Goal: Task Accomplishment & Management: Manage account settings

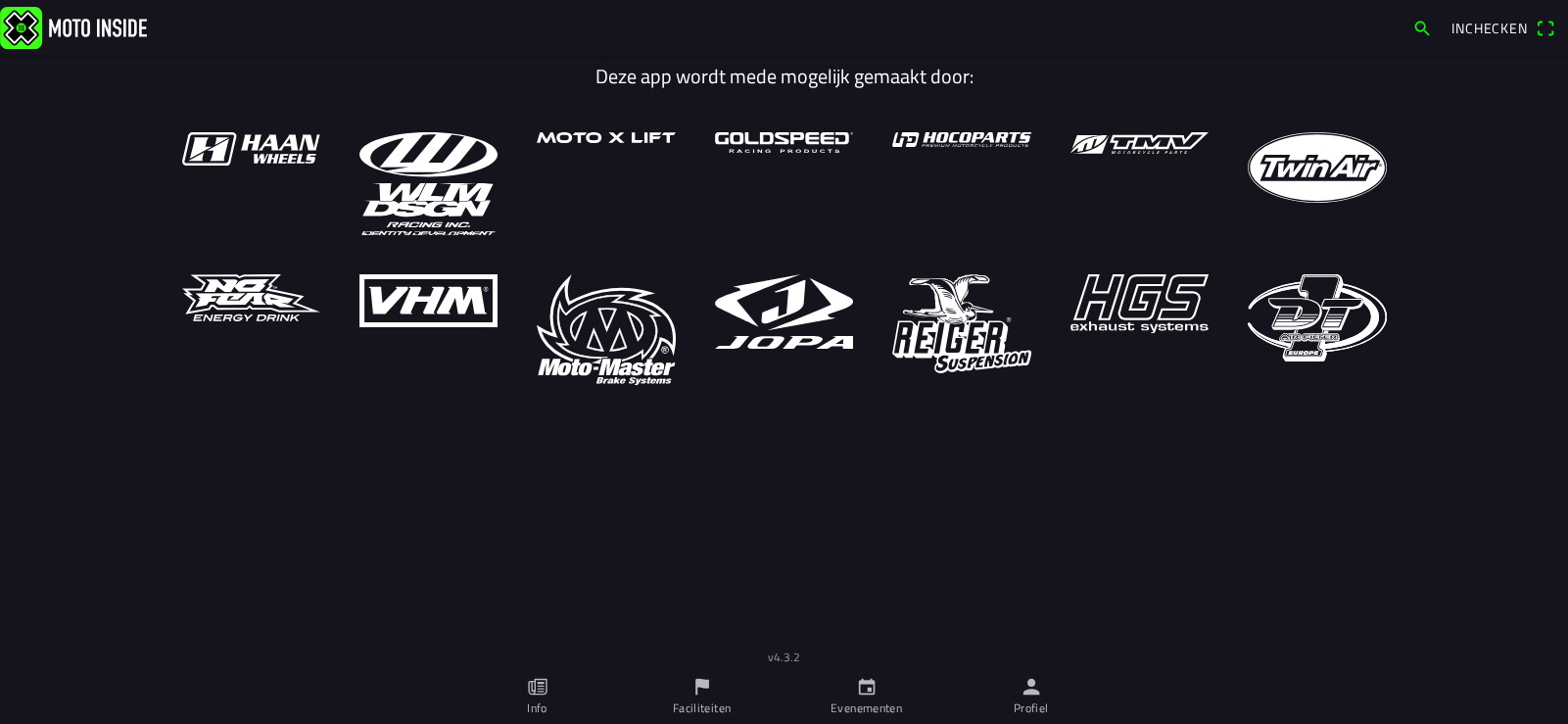
click at [1030, 697] on link "Profiel" at bounding box center [1031, 696] width 165 height 55
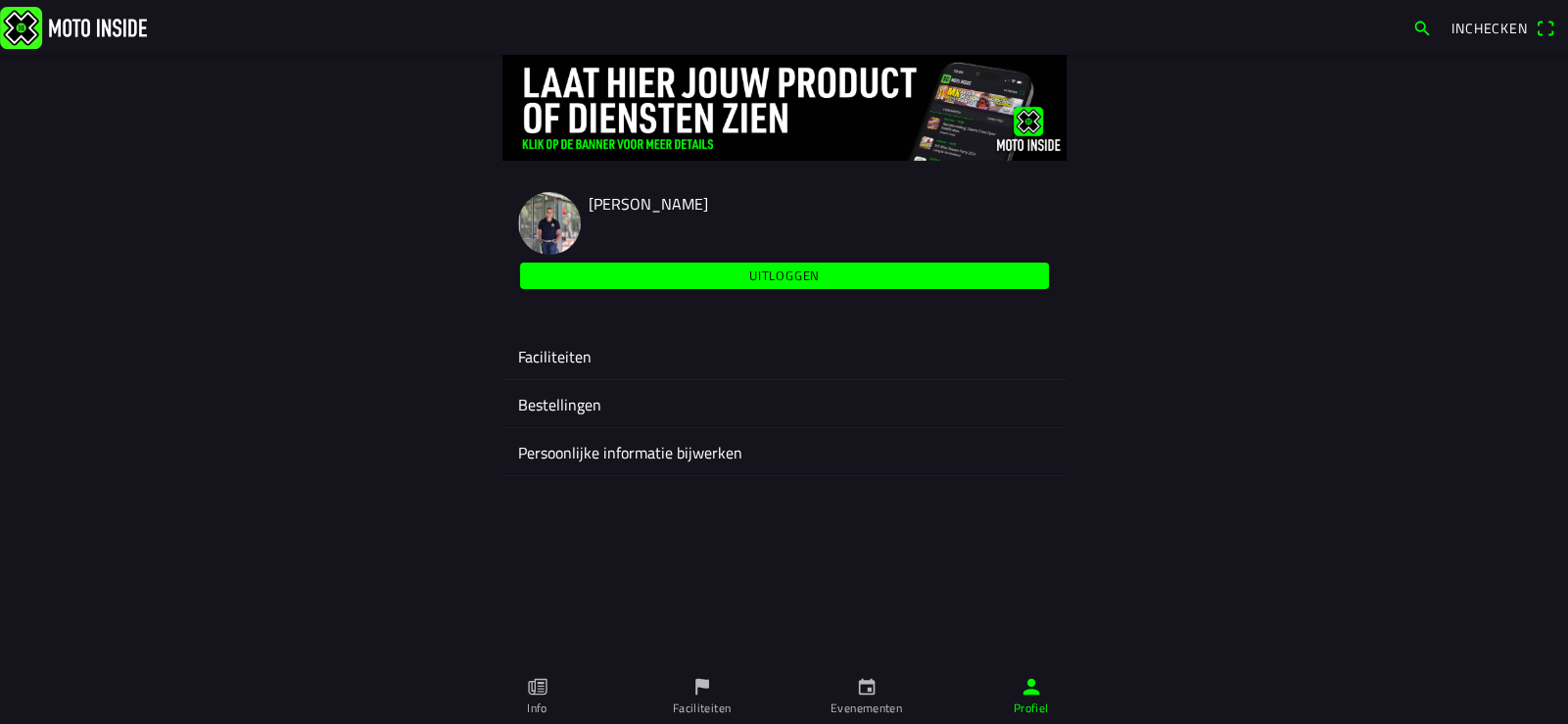
click at [564, 357] on ion-label "Faciliteiten" at bounding box center [785, 357] width 533 height 24
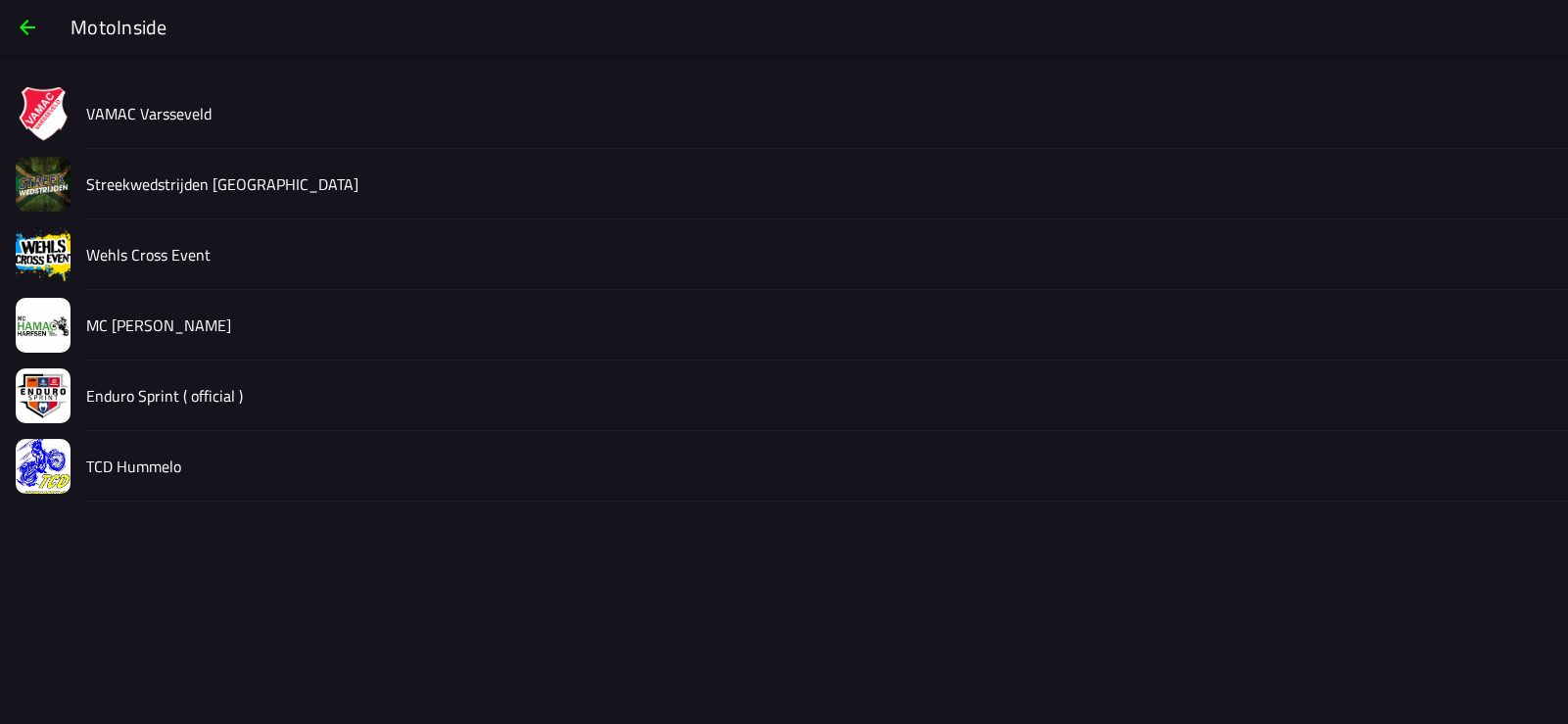
click at [0, 0] on slot "VAMAC Varsseveld" at bounding box center [0, 0] width 0 height 0
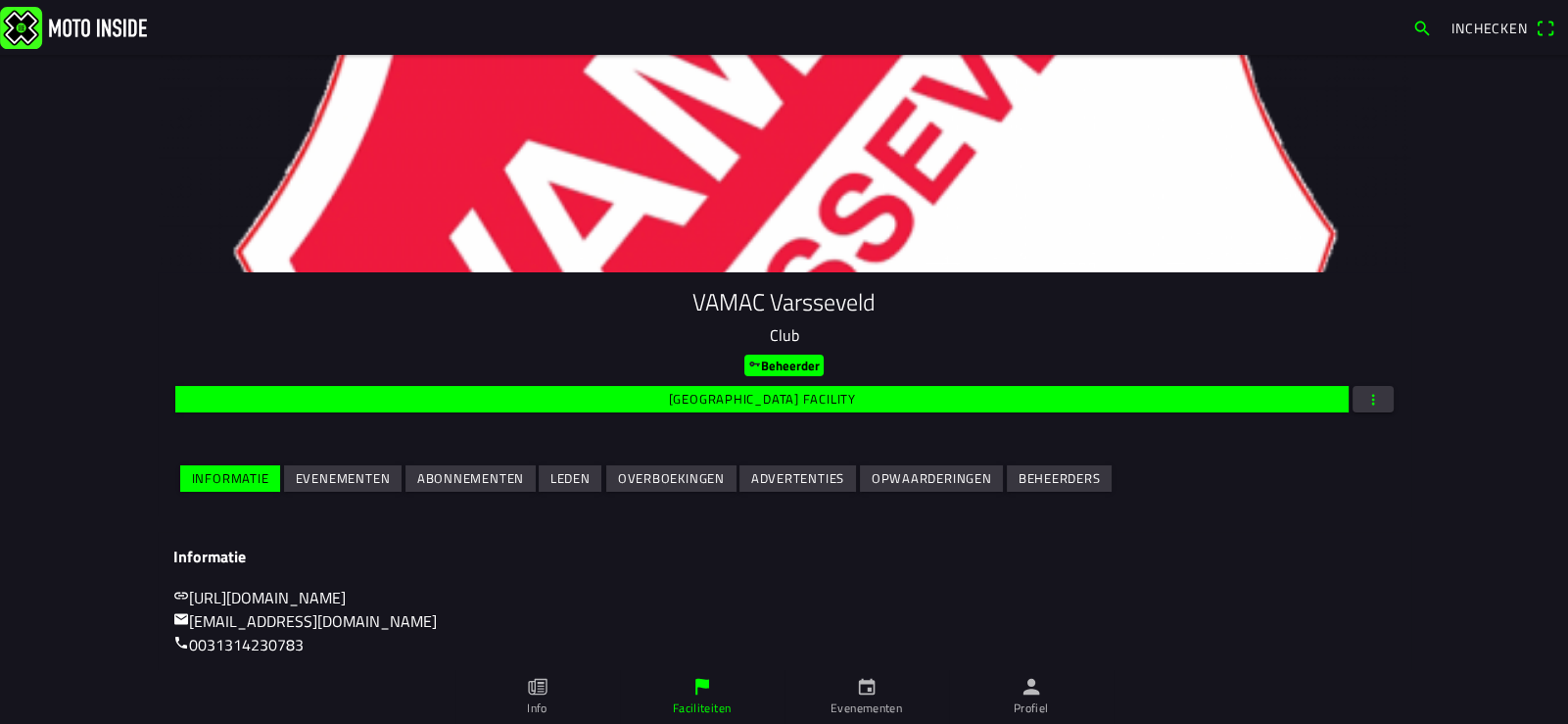
click at [0, 0] on slot "Evenementen" at bounding box center [0, 0] width 0 height 0
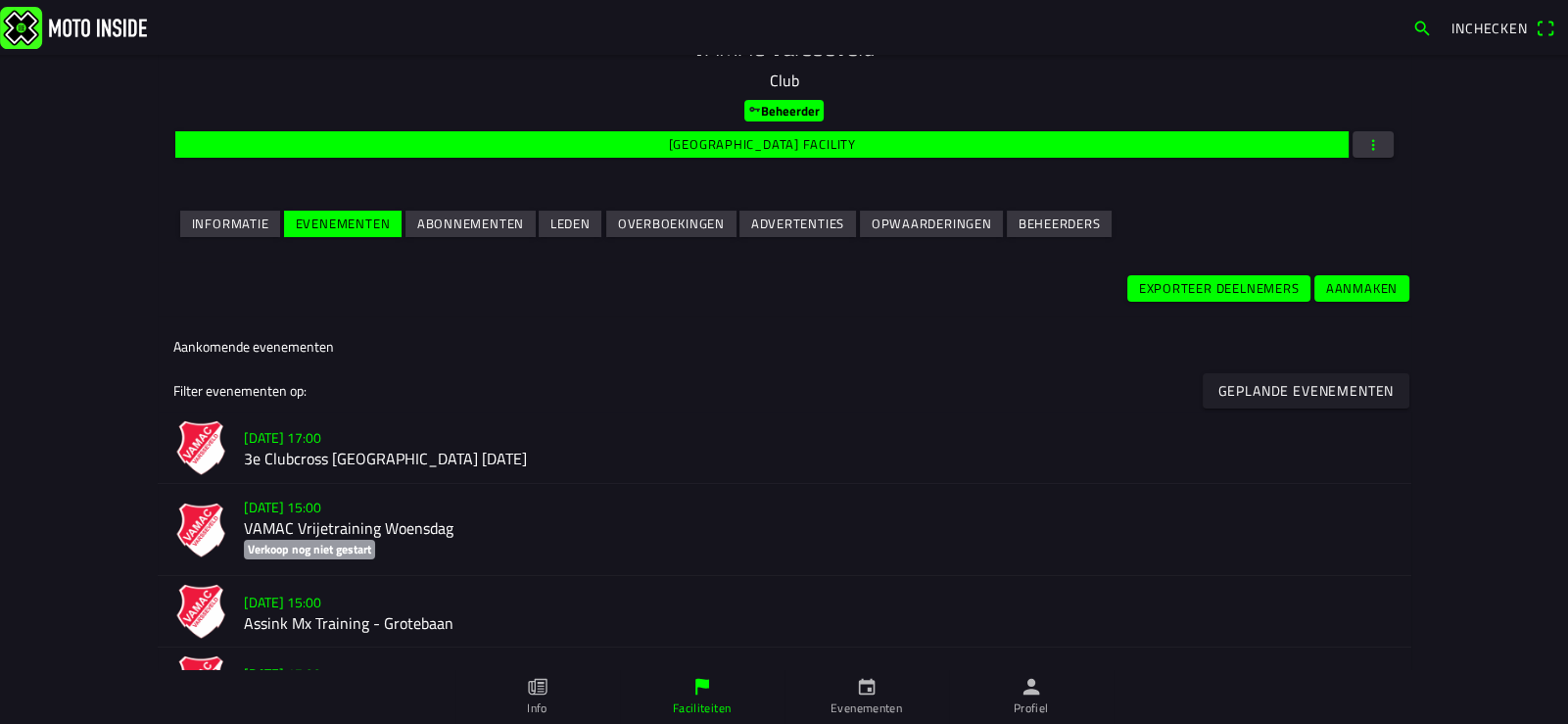
scroll to position [489, 0]
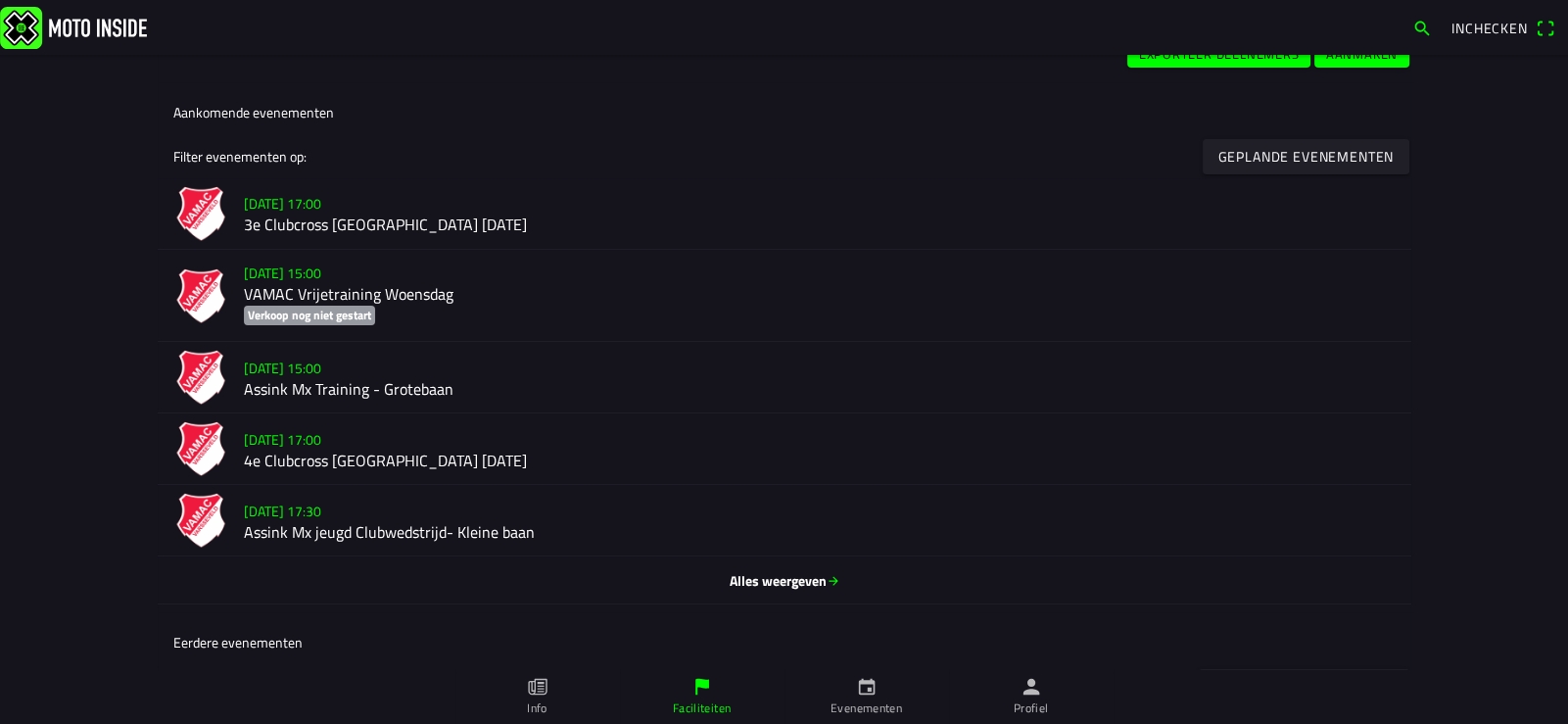
click at [311, 217] on h2 "3e Clubcross [GEOGRAPHIC_DATA] [DATE]" at bounding box center [820, 224] width 1152 height 19
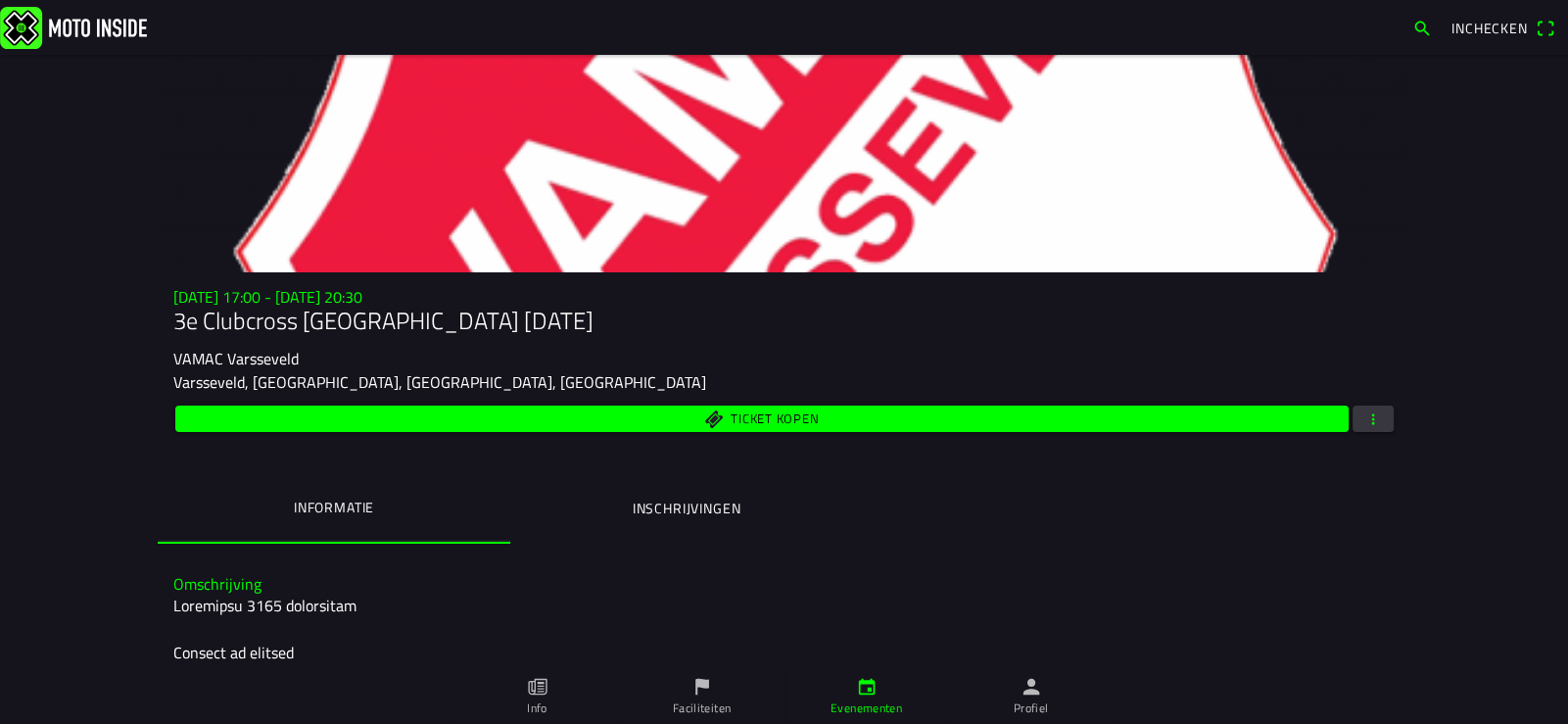
click at [1364, 410] on span "button" at bounding box center [1373, 419] width 18 height 27
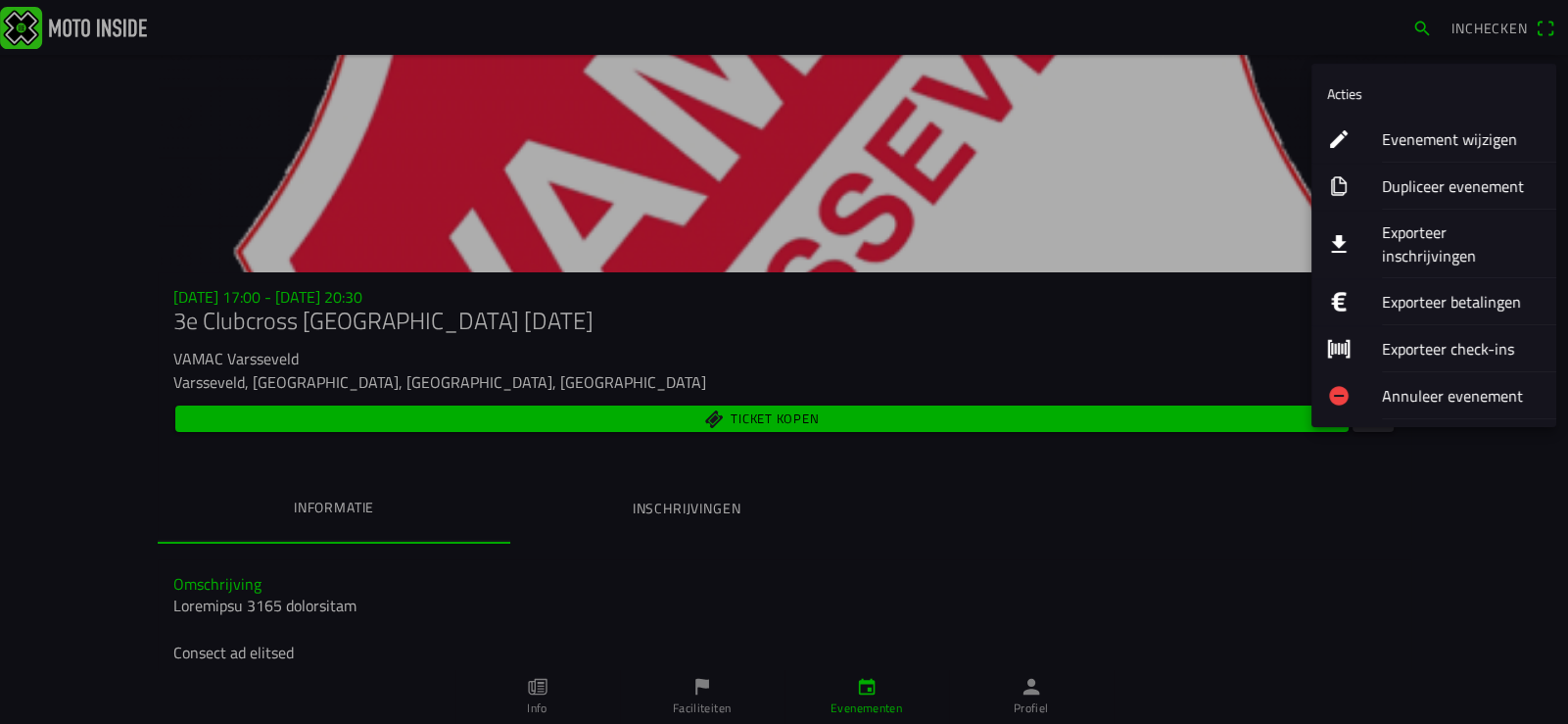
click at [1440, 134] on ion-label "Evenement wijzigen" at bounding box center [1461, 139] width 159 height 24
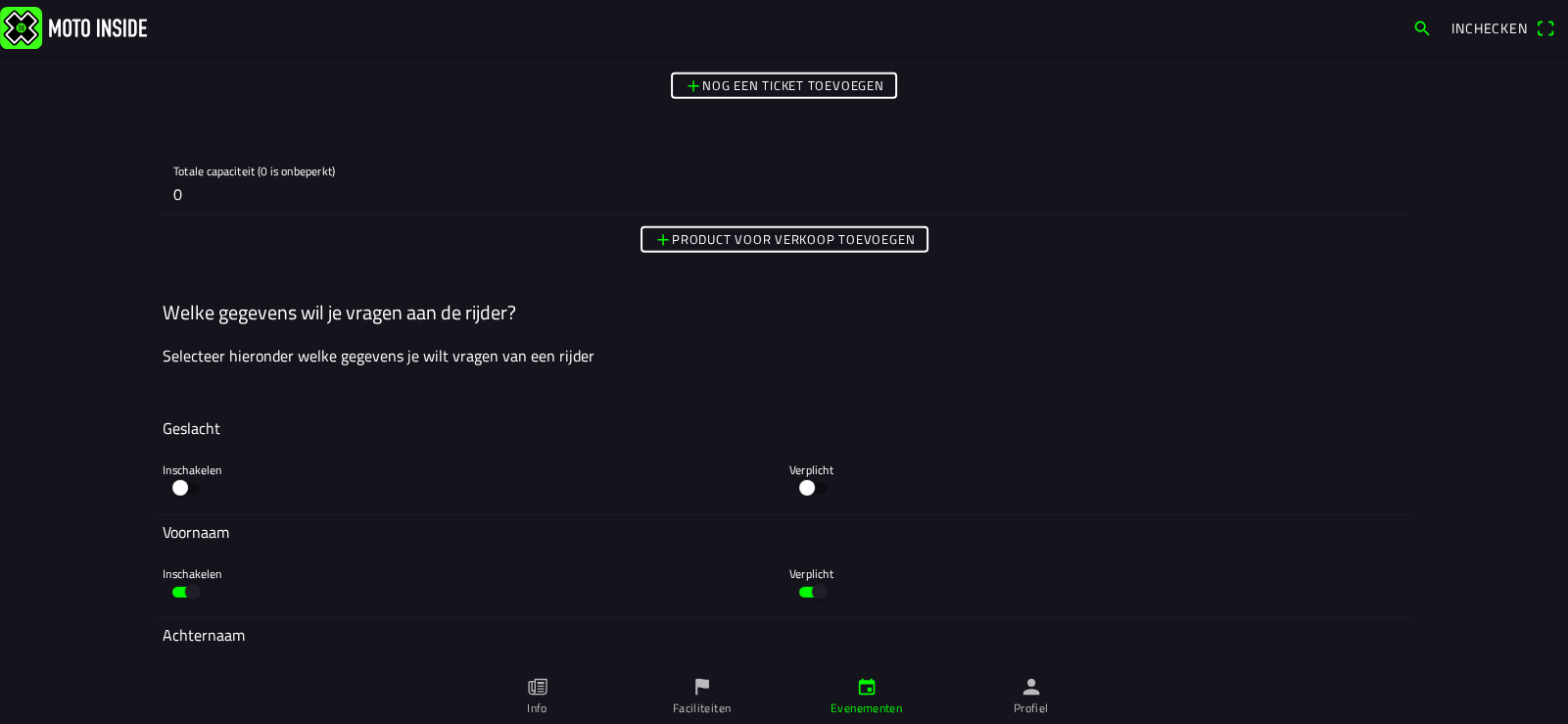
scroll to position [7484, 0]
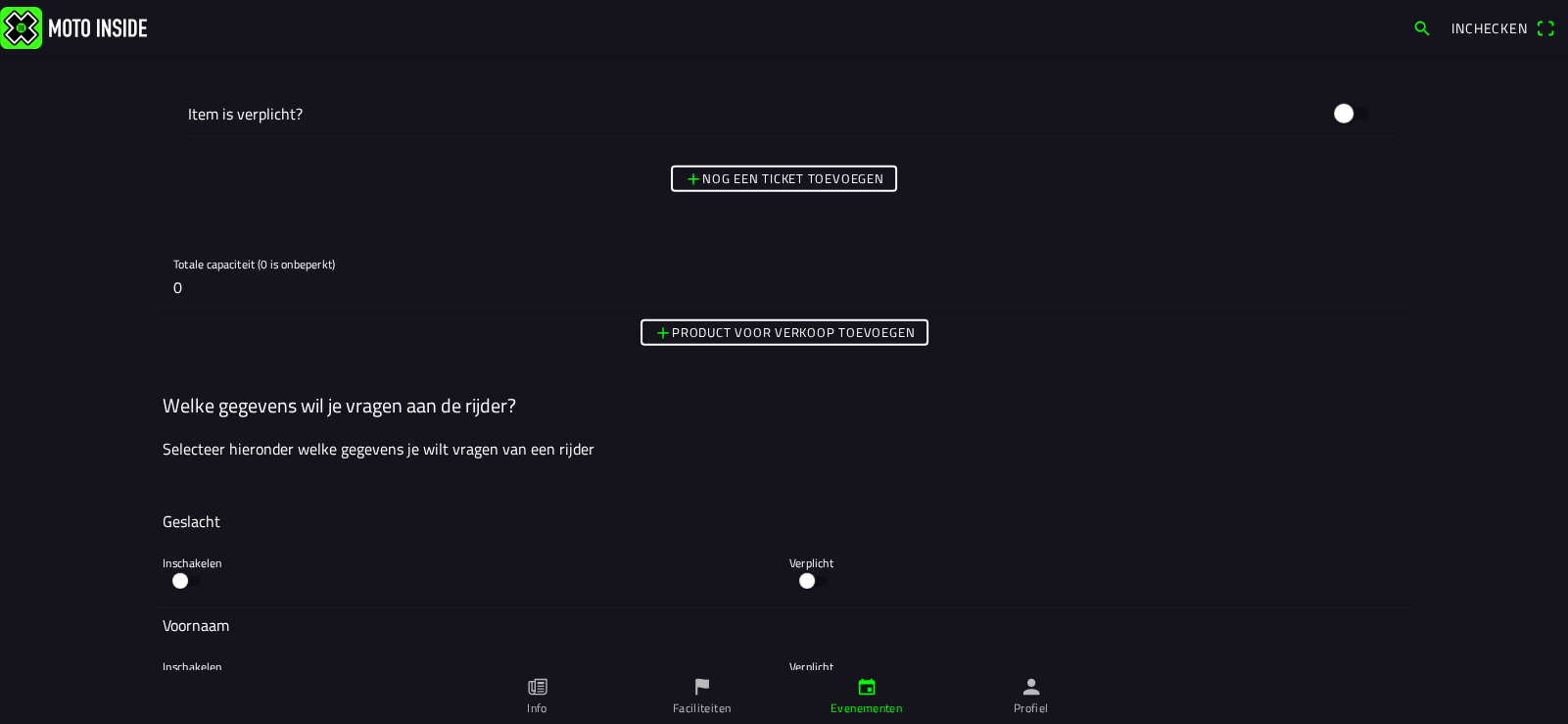
click at [191, 282] on input "0" at bounding box center [784, 288] width 1222 height 40
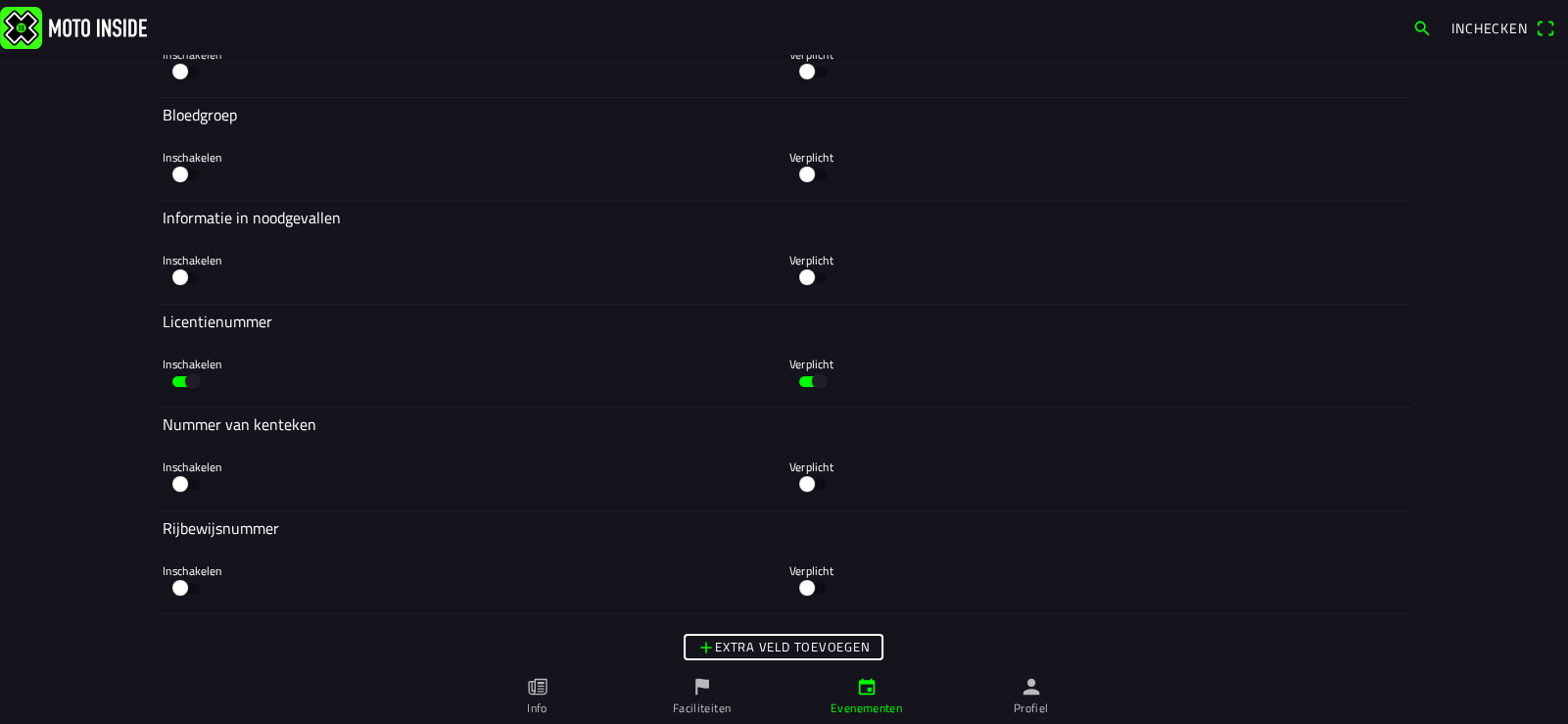
scroll to position [9835, 0]
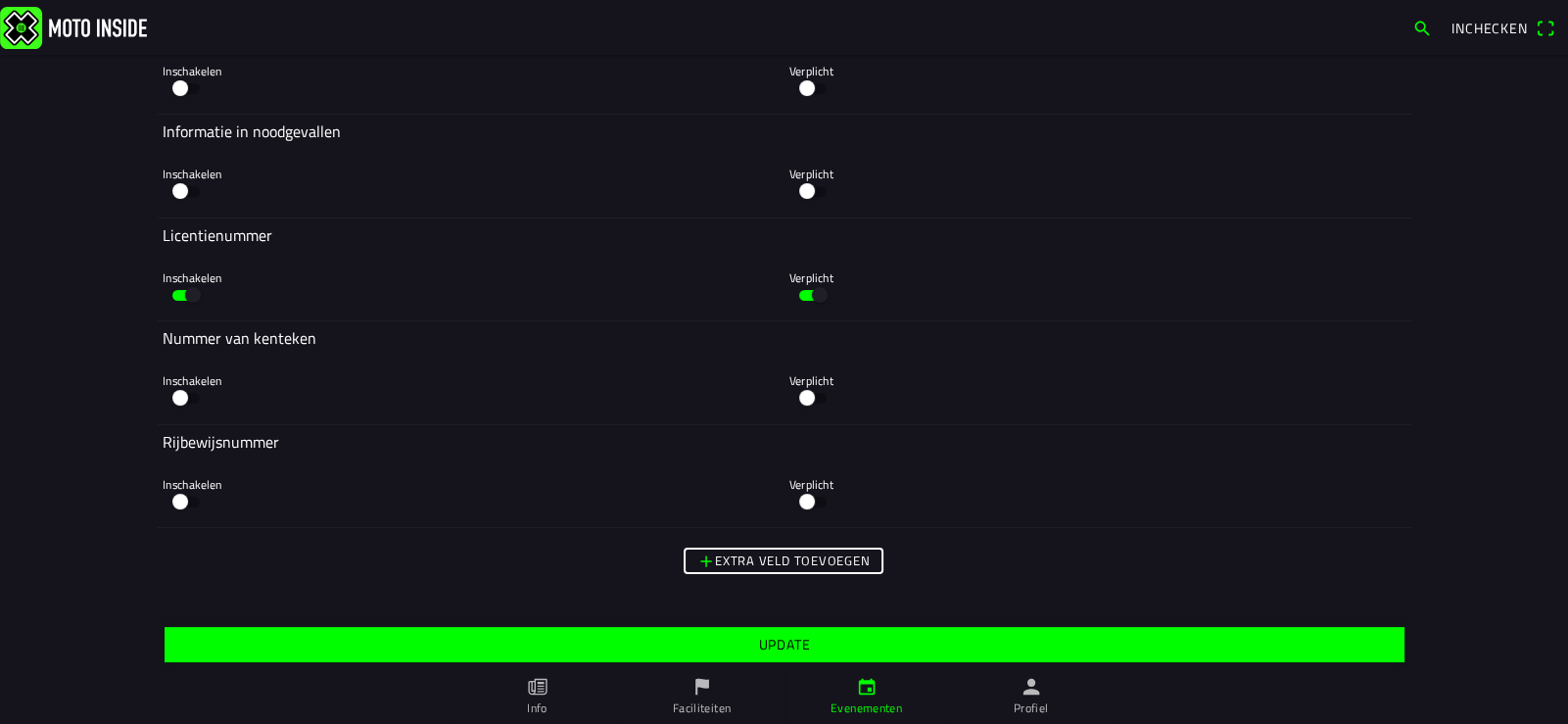
type input "1"
click at [0, 0] on slot "Update" at bounding box center [0, 0] width 0 height 0
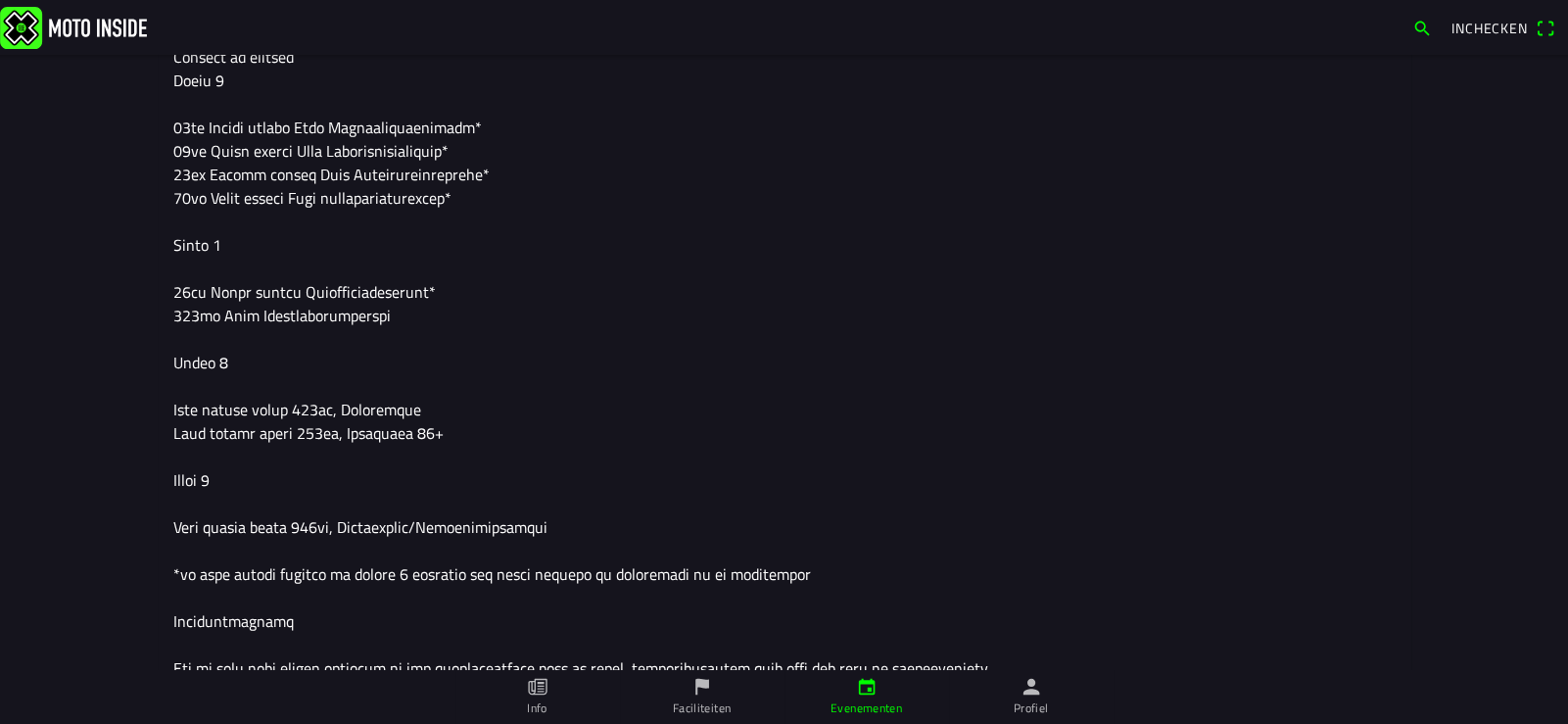
scroll to position [97, 0]
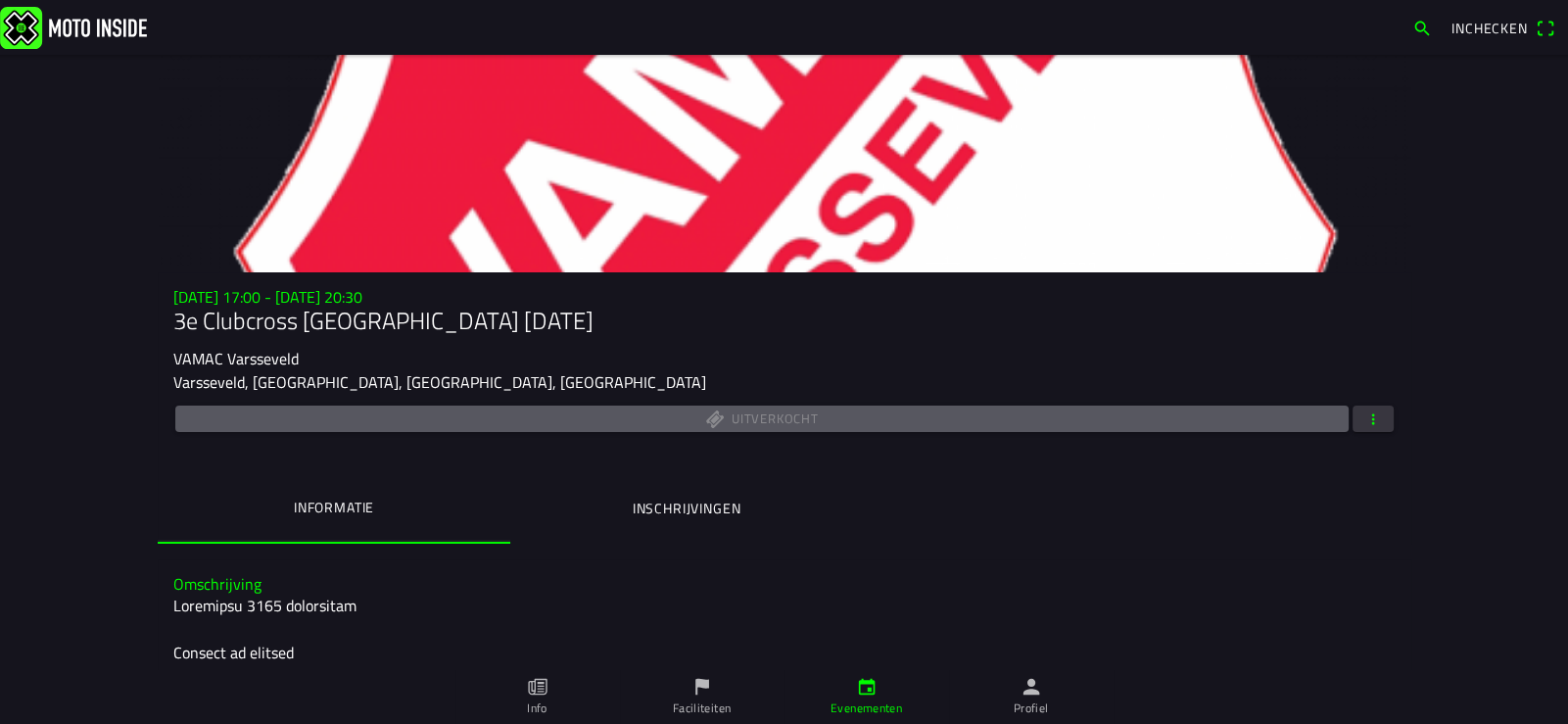
click at [1355, 421] on button "button" at bounding box center [1373, 419] width 41 height 27
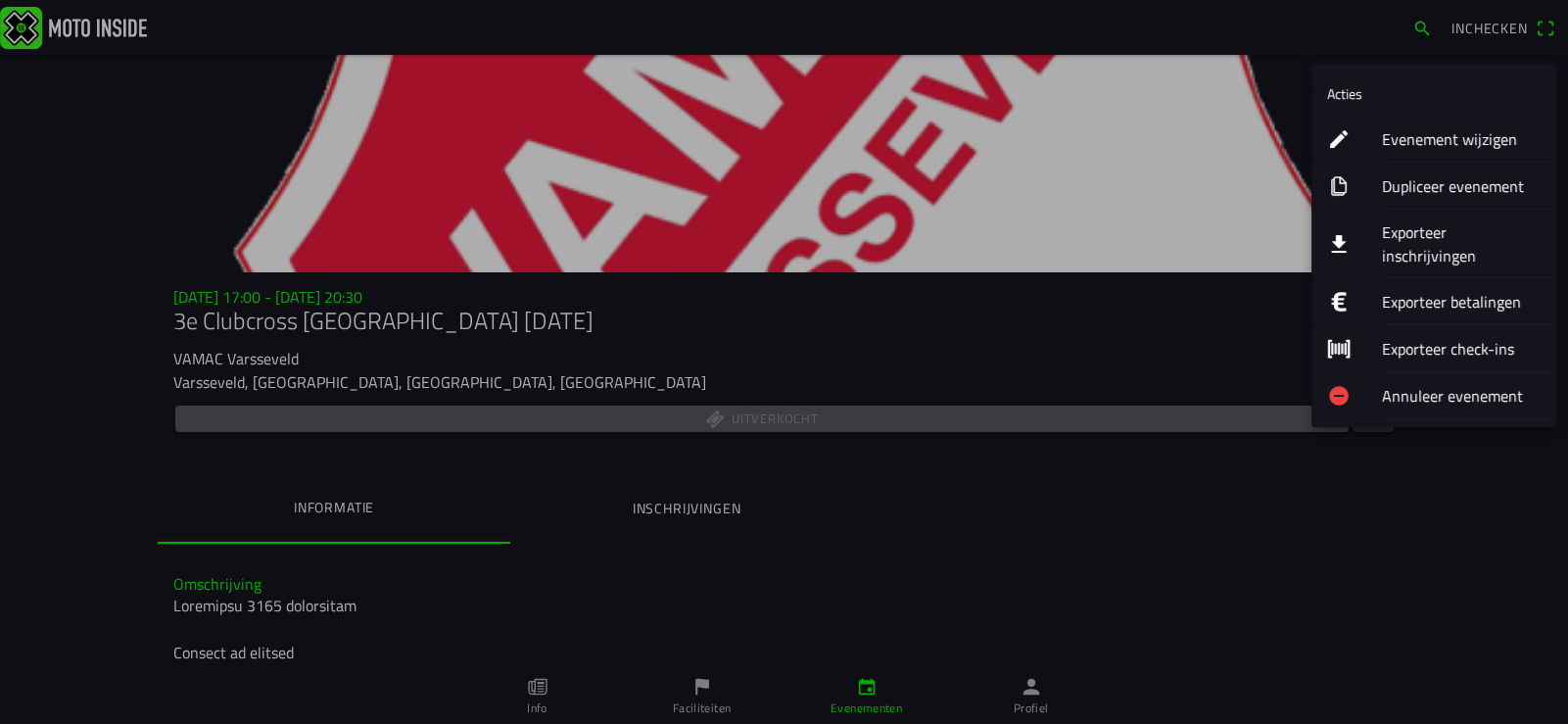
click at [1419, 231] on ion-label "Exporteer inschrijvingen" at bounding box center [1461, 243] width 159 height 47
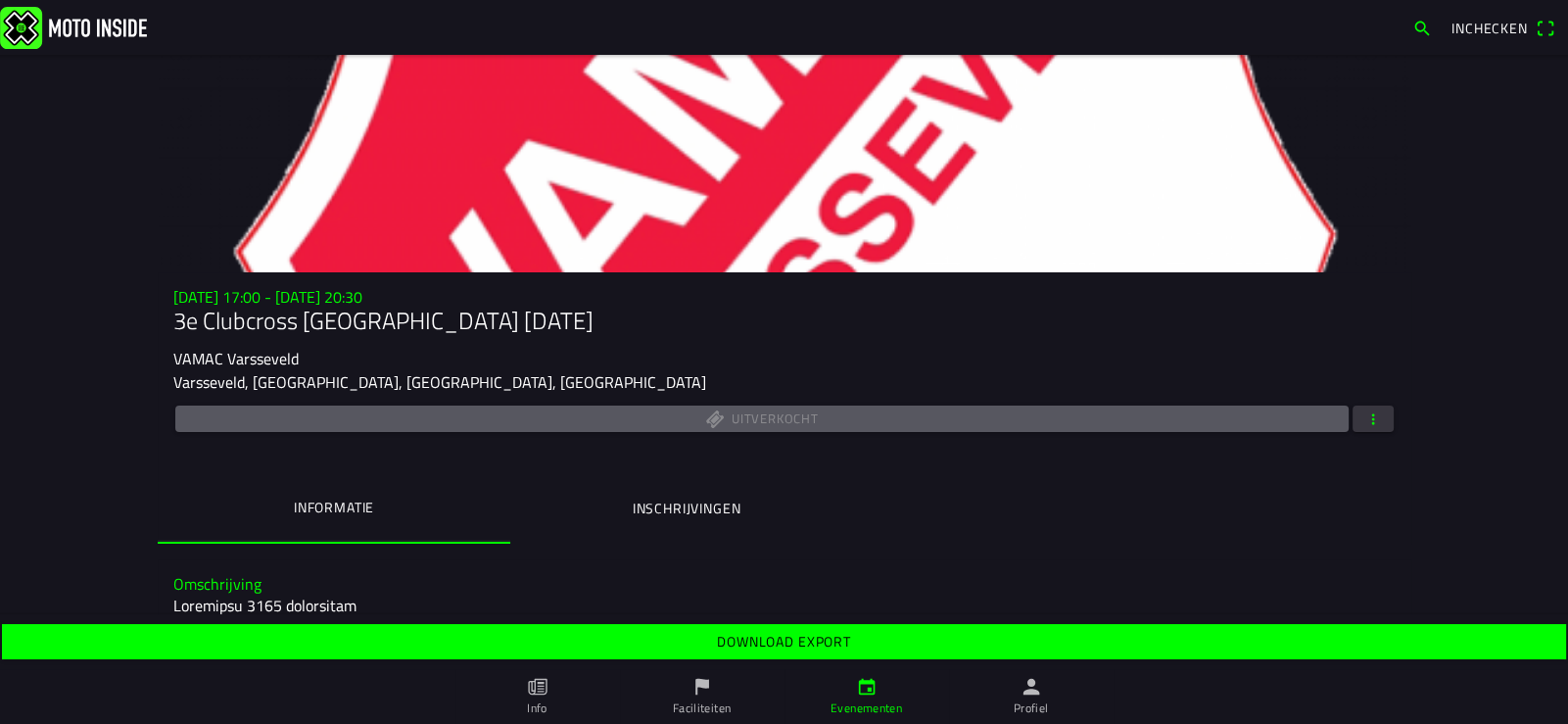
click at [0, 0] on slot "Download export" at bounding box center [0, 0] width 0 height 0
